Goal: Task Accomplishment & Management: Manage account settings

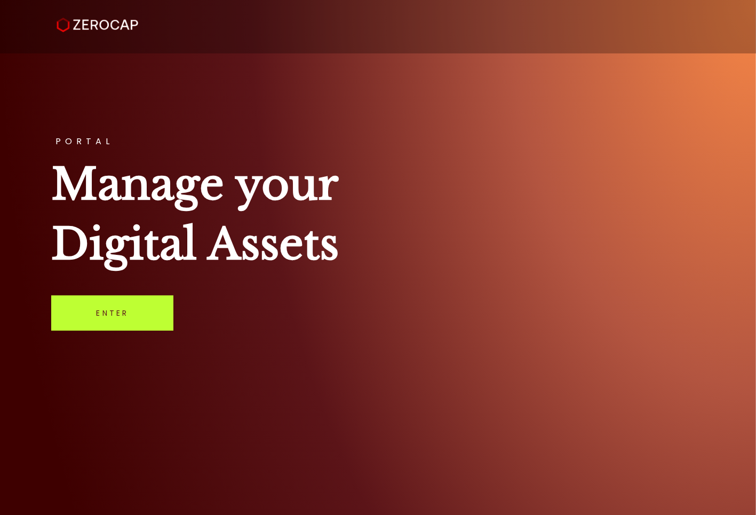
click at [129, 312] on link "Enter" at bounding box center [112, 312] width 122 height 35
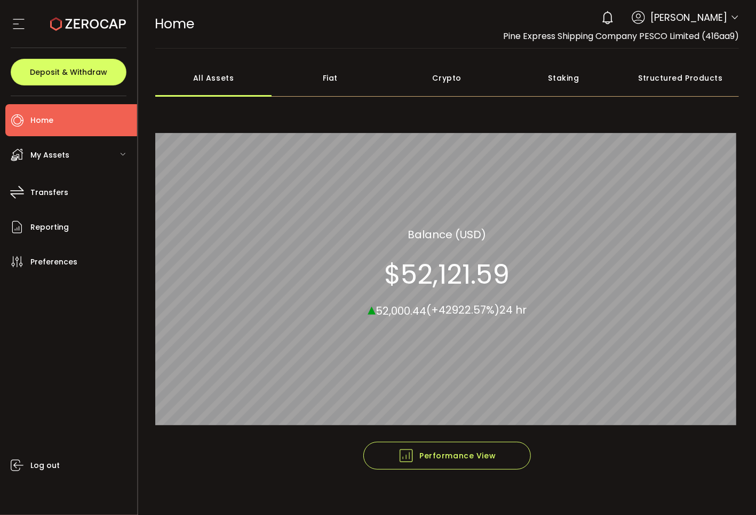
click at [341, 85] on div "Fiat" at bounding box center [330, 77] width 117 height 37
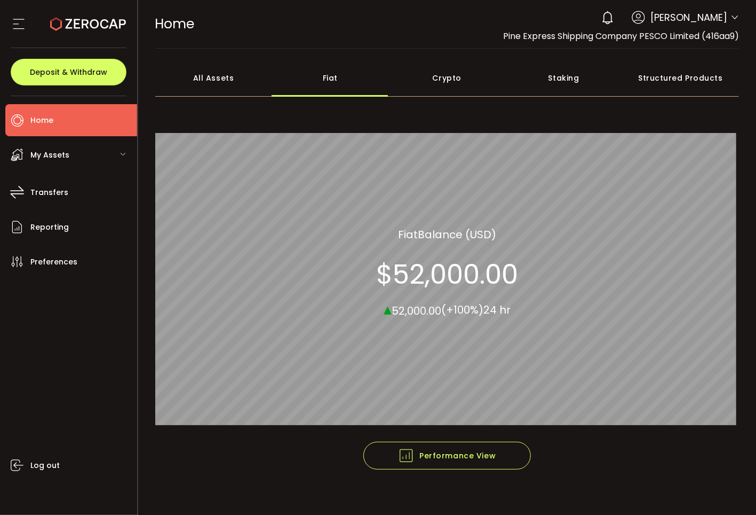
click at [443, 82] on div "Crypto" at bounding box center [447, 77] width 117 height 37
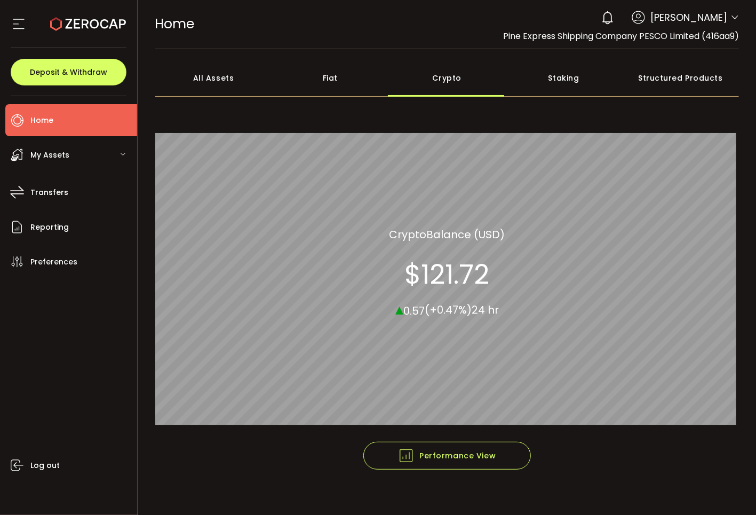
click at [282, 113] on div "TRX 33.94% Crypto Crypto Balance (USD) $121.72 ▴ 0.57 (+0.47%) 24 hr" at bounding box center [447, 272] width 585 height 337
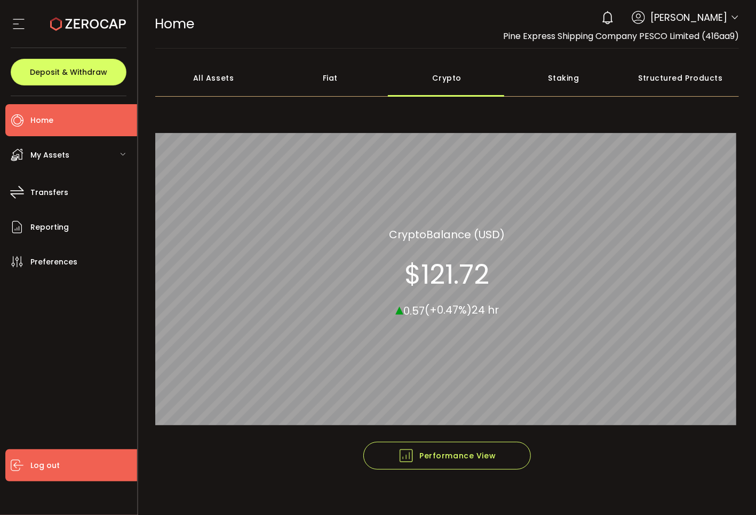
click at [62, 467] on li "Log out" at bounding box center [71, 465] width 132 height 32
